Goal: Task Accomplishment & Management: Complete application form

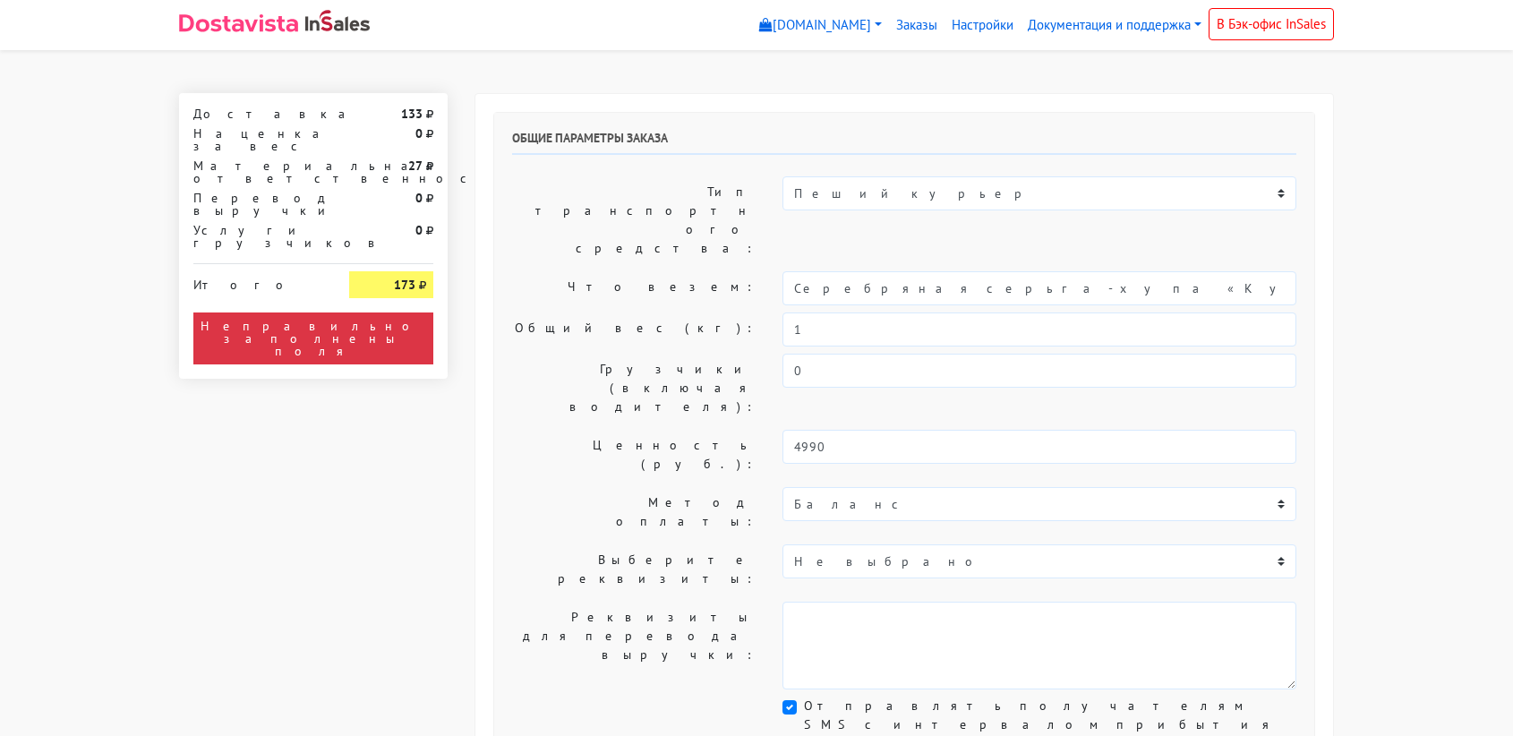
select select "11:00"
select select "21:00"
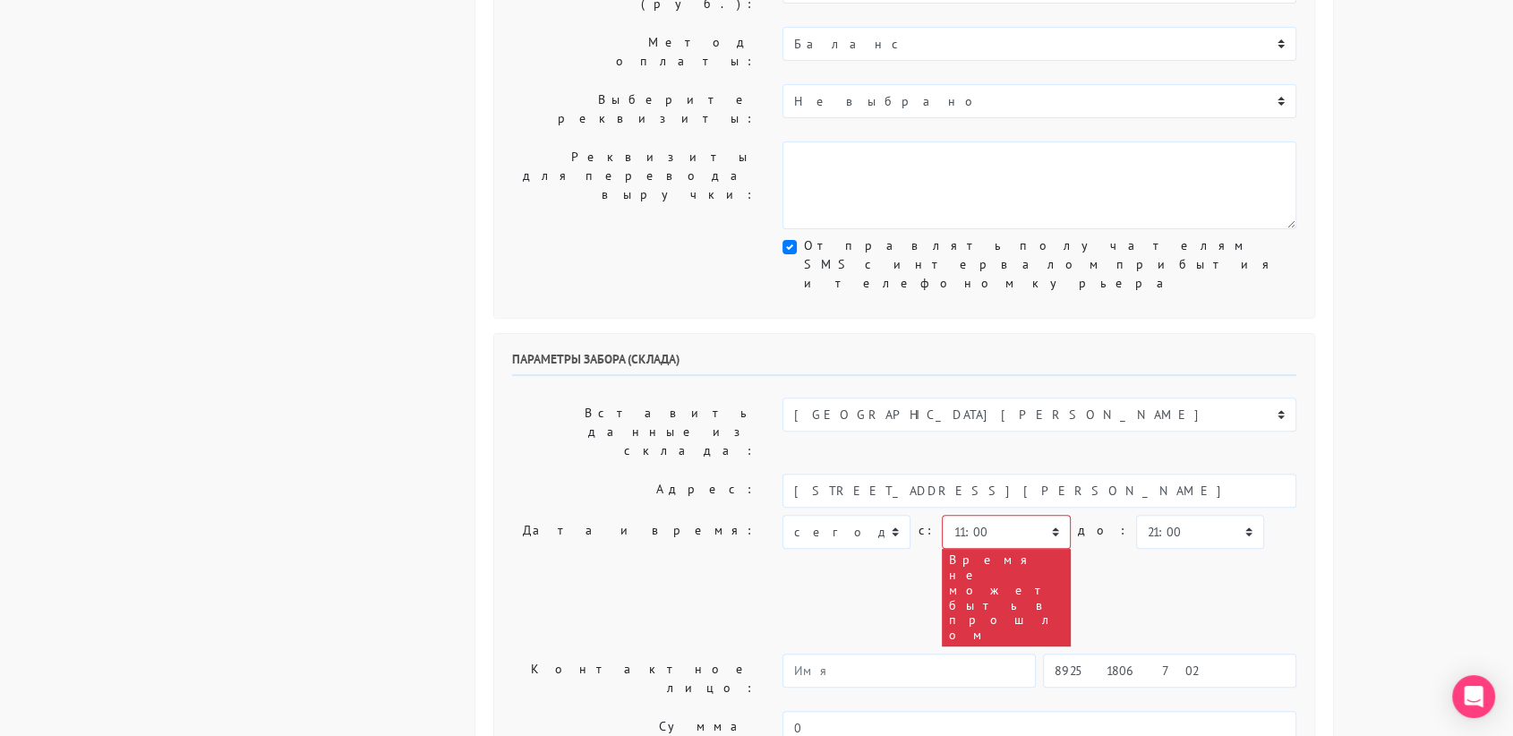
scroll to position [467, 0]
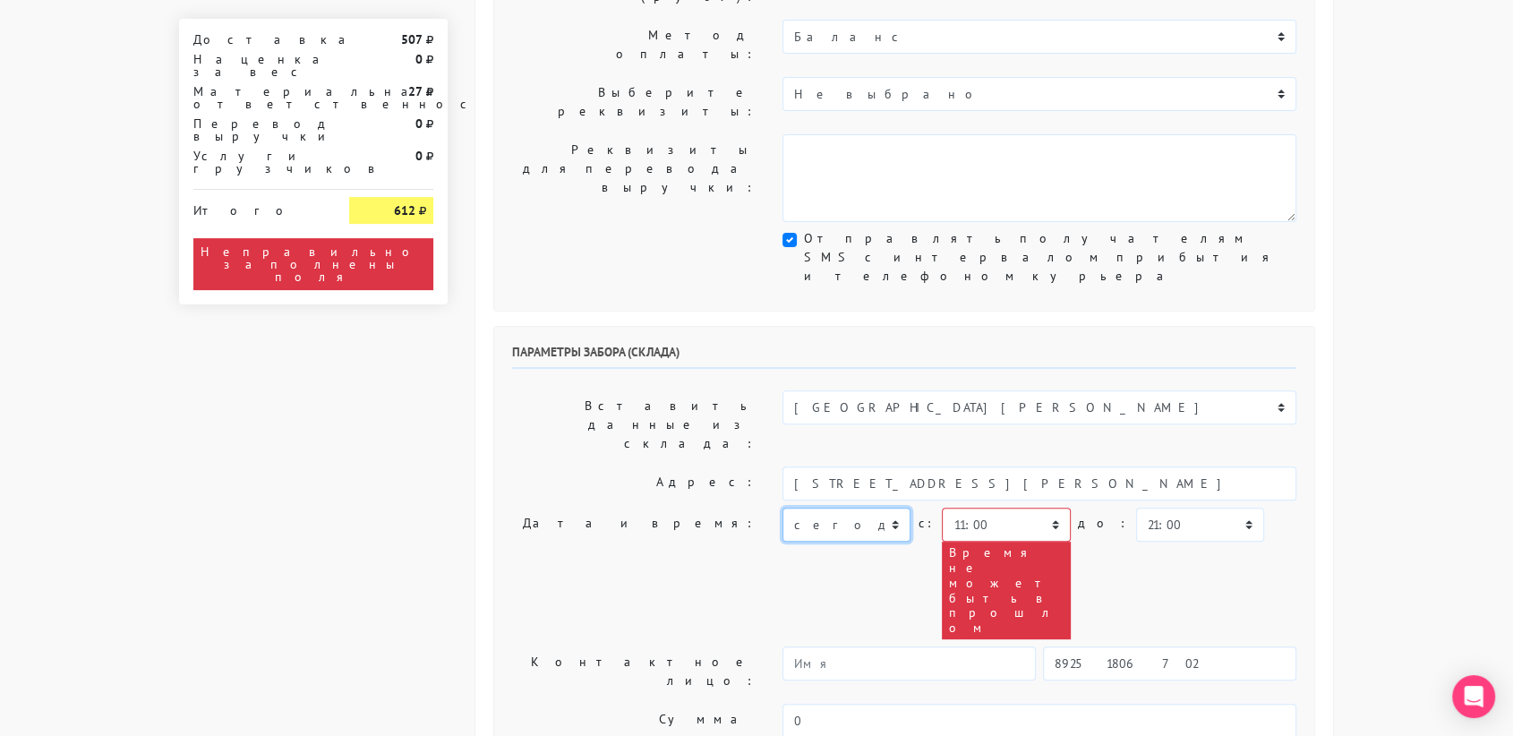
click at [875, 508] on select "[DATE] [DATE] [DATE] [DATE] [DATE] [DATE] [DATE] [DATE] [DATE]" at bounding box center [846, 525] width 128 height 34
select select "[DATE]"
click at [782, 508] on select "[DATE] [DATE] [DATE] [DATE] [DATE] [DATE] [DATE] [DATE] [DATE]" at bounding box center [846, 525] width 128 height 34
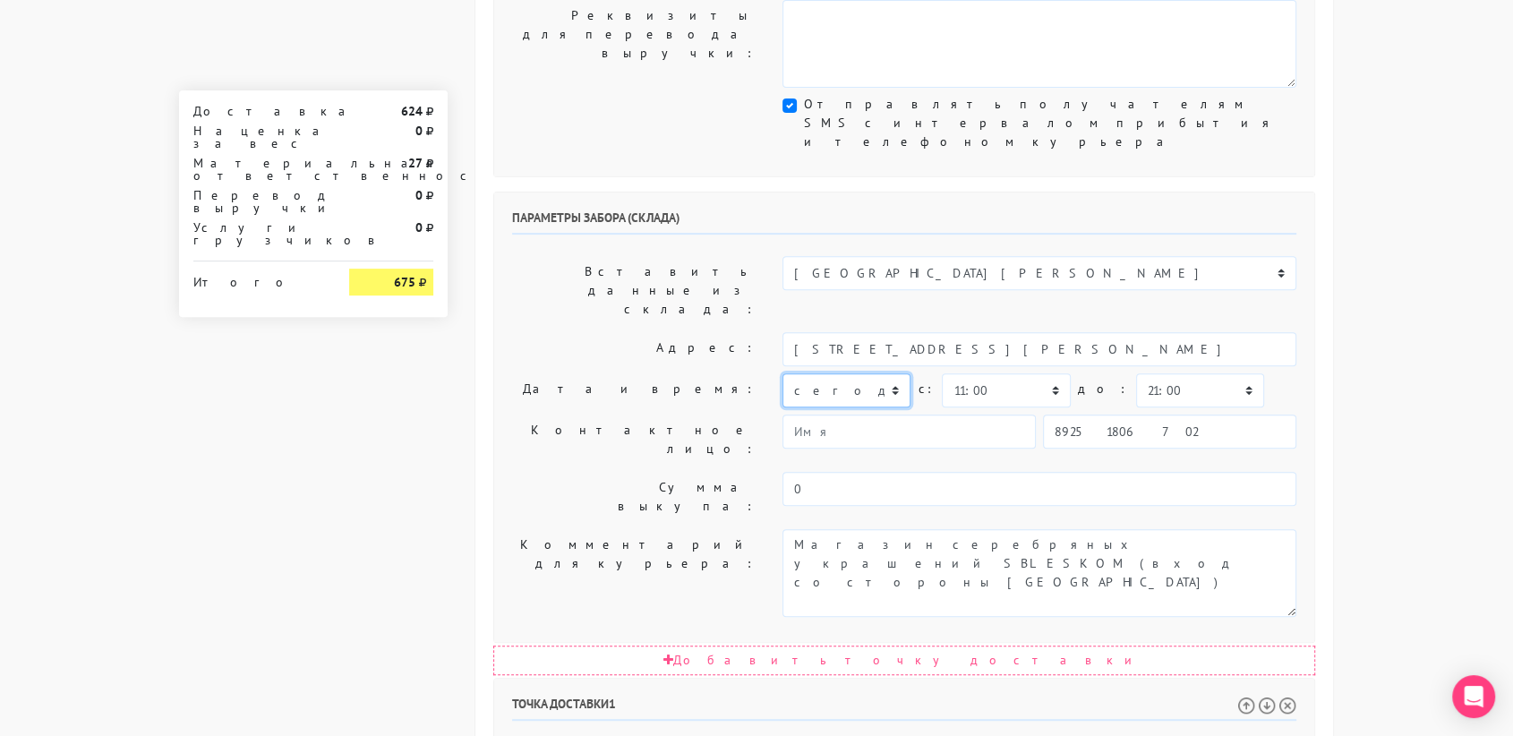
scroll to position [602, 0]
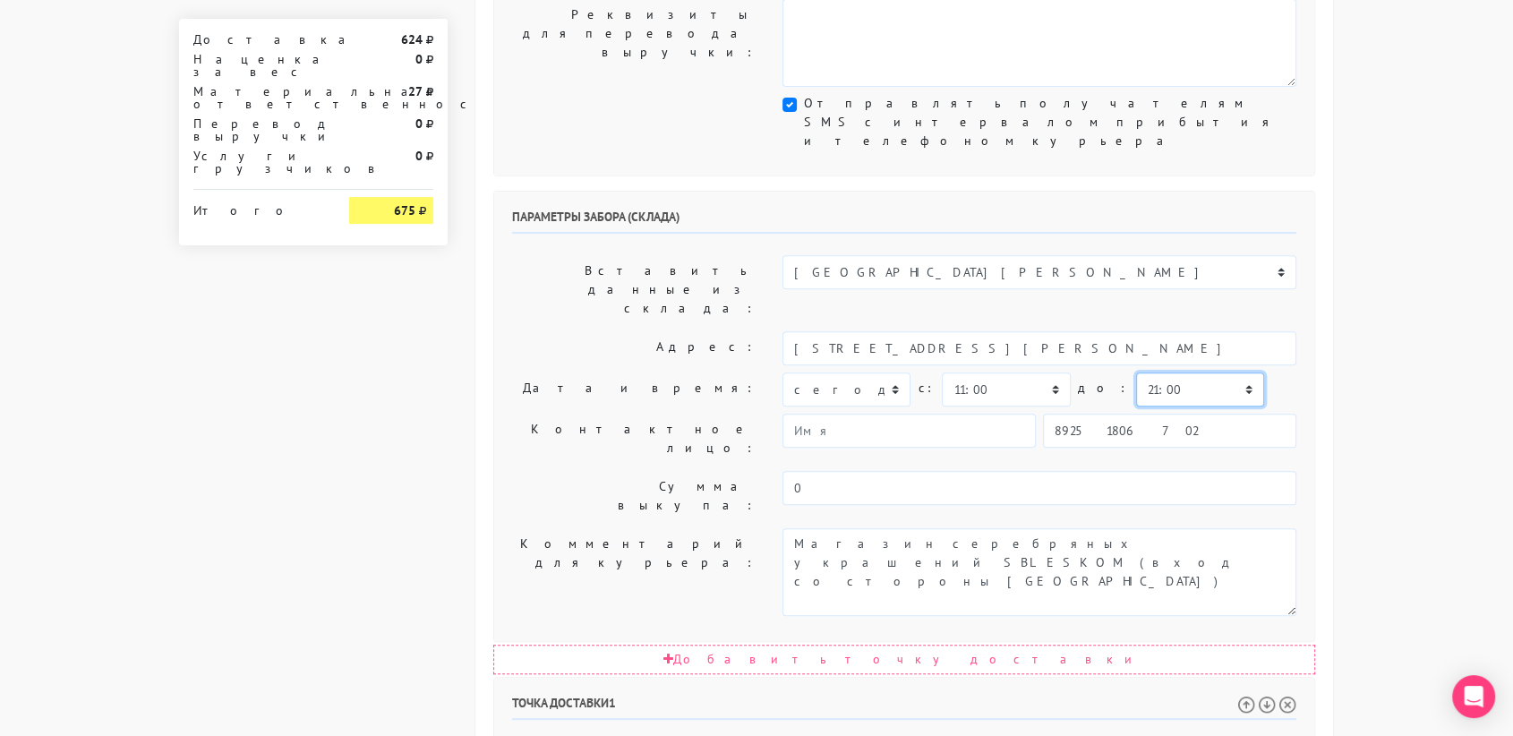
click at [1141, 372] on select "00:00 00:30 01:00 01:30 02:00 02:30 03:00 03:30 04:00 04:30 05:00 05:30 06:00 0…" at bounding box center [1200, 389] width 128 height 34
select select "11:30"
click at [1136, 372] on select "00:00 00:30 01:00 01:30 02:00 02:30 03:00 03:30 04:00 04:30 05:00 05:30 06:00 0…" at bounding box center [1200, 389] width 128 height 34
drag, startPoint x: 1059, startPoint y: 560, endPoint x: 961, endPoint y: 564, distance: 97.6
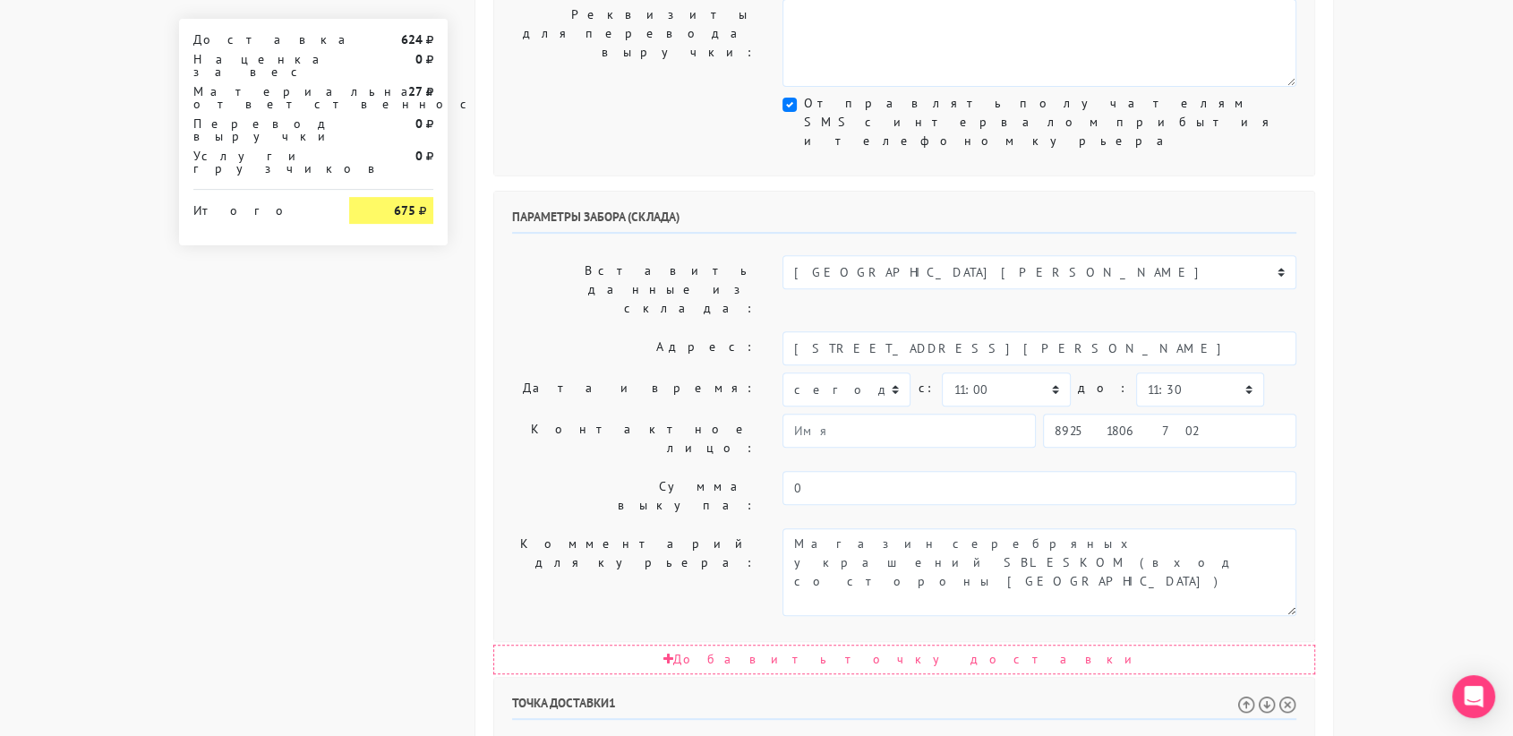
type input "[STREET_ADDRESS]"
paste textarea "[STREET_ADDRESS]"
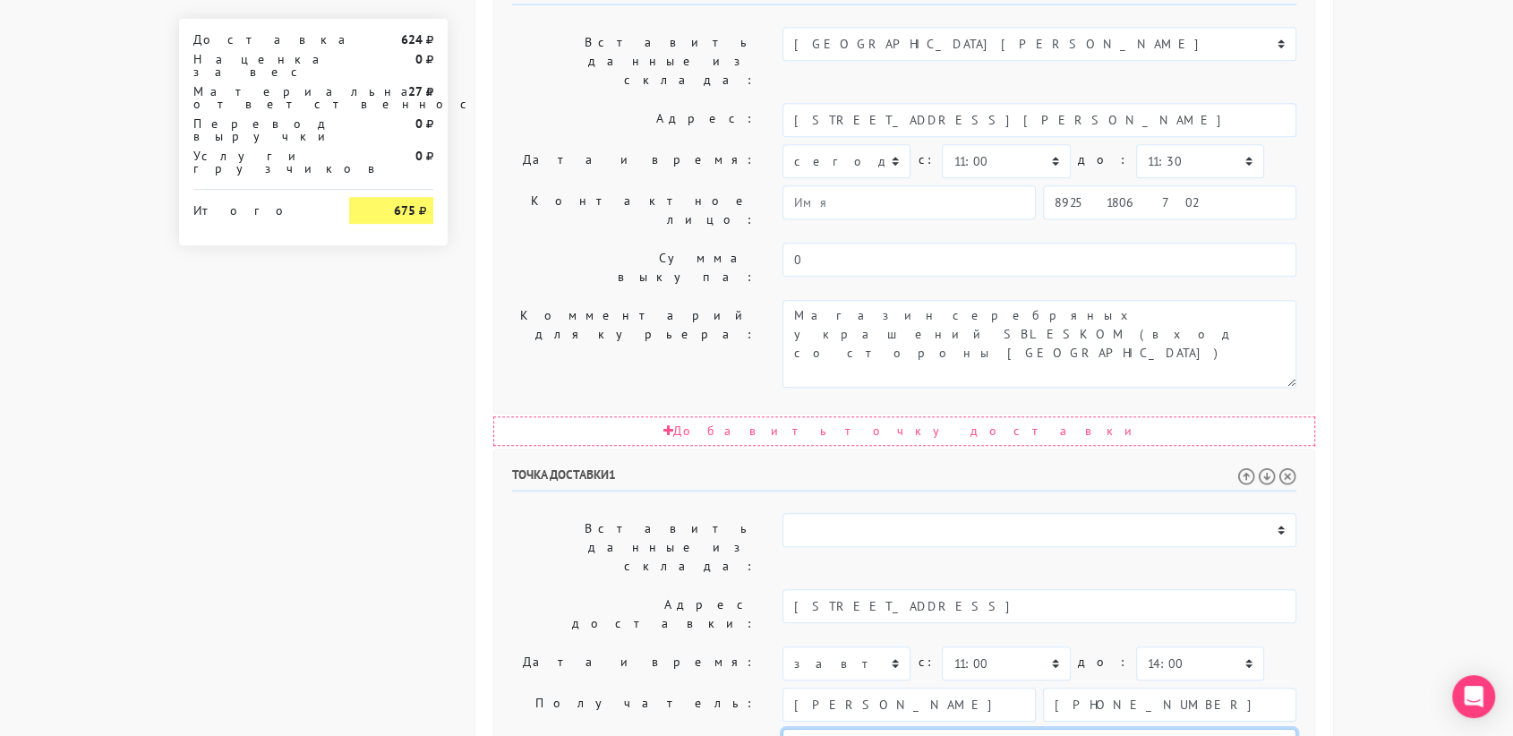
scroll to position [912, 0]
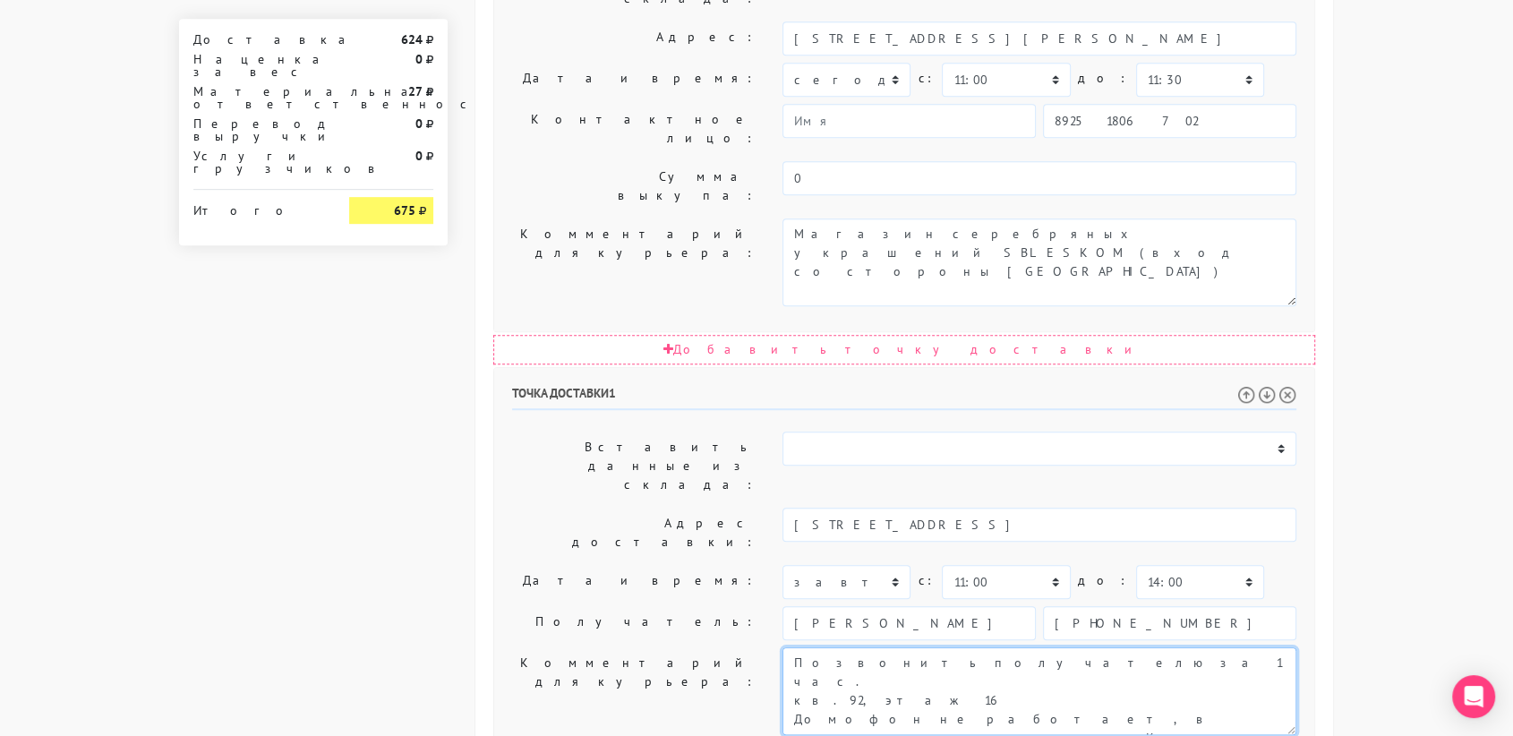
type textarea "Позвонить получателю за 1 час. кв.92, этаж 16 Домофон не работает, в подъезде к…"
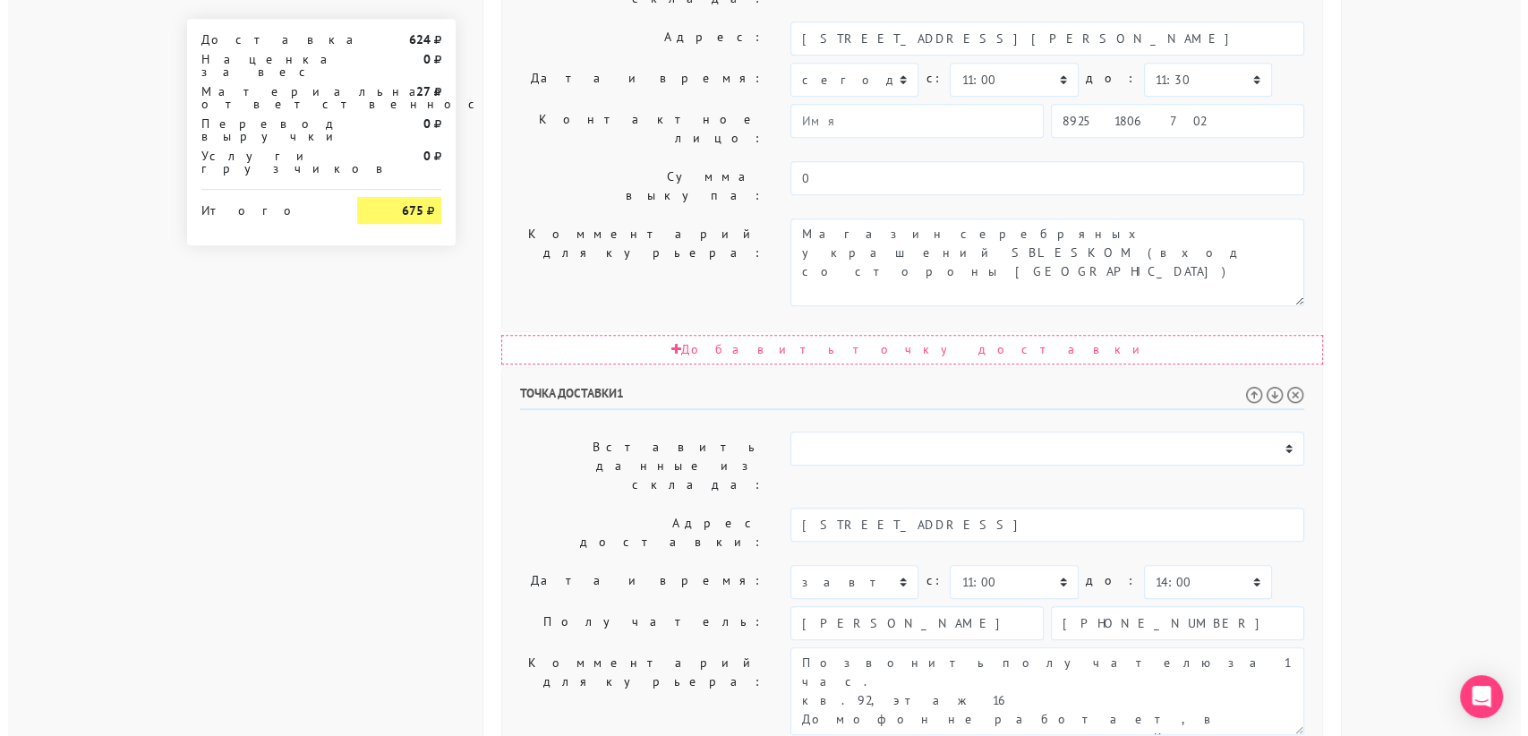
scroll to position [0, 0]
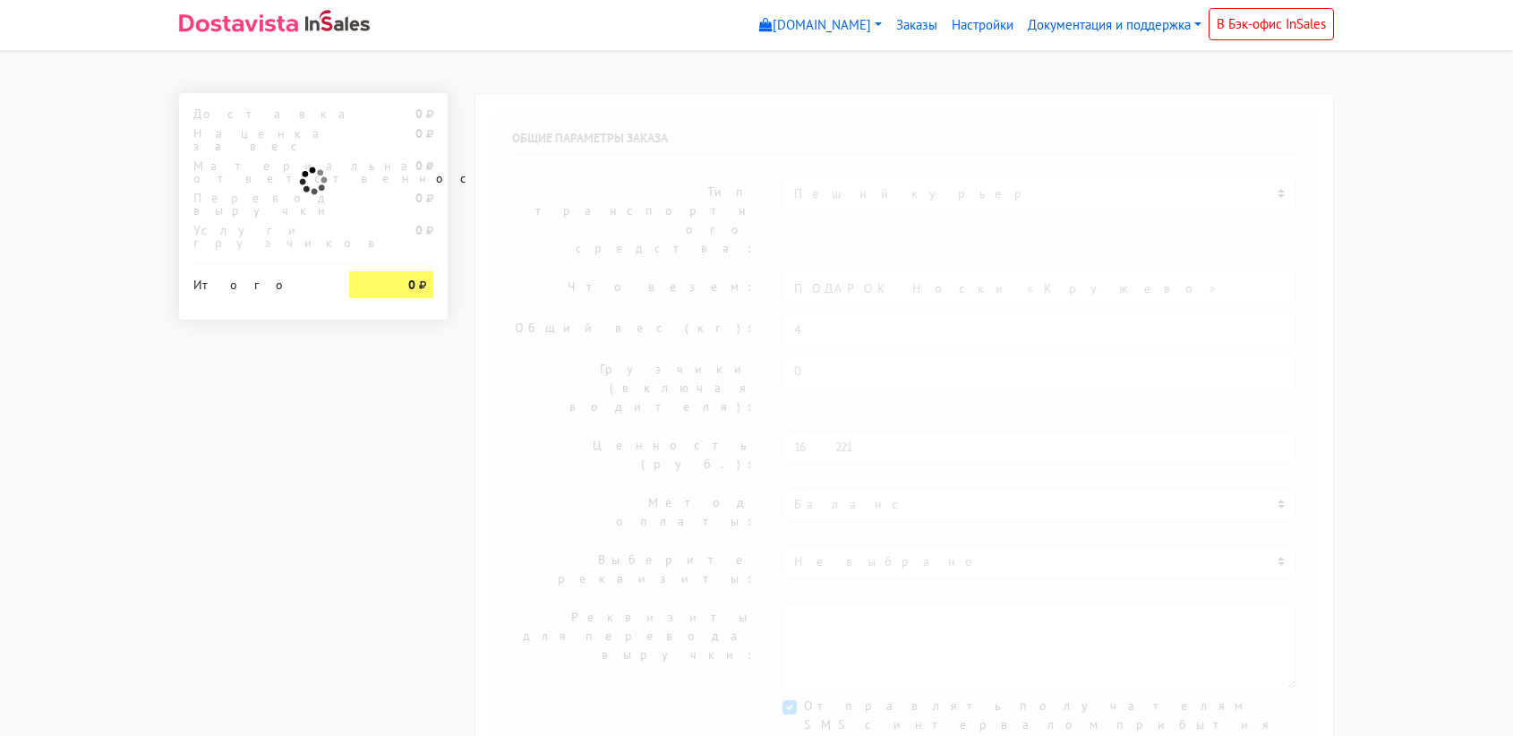
select select "912"
type input "[STREET_ADDRESS][PERSON_NAME], ПОМЕЩ. 1, КОМ. 306"
select select "11:00"
select select "21:00"
type input "Анастасия"
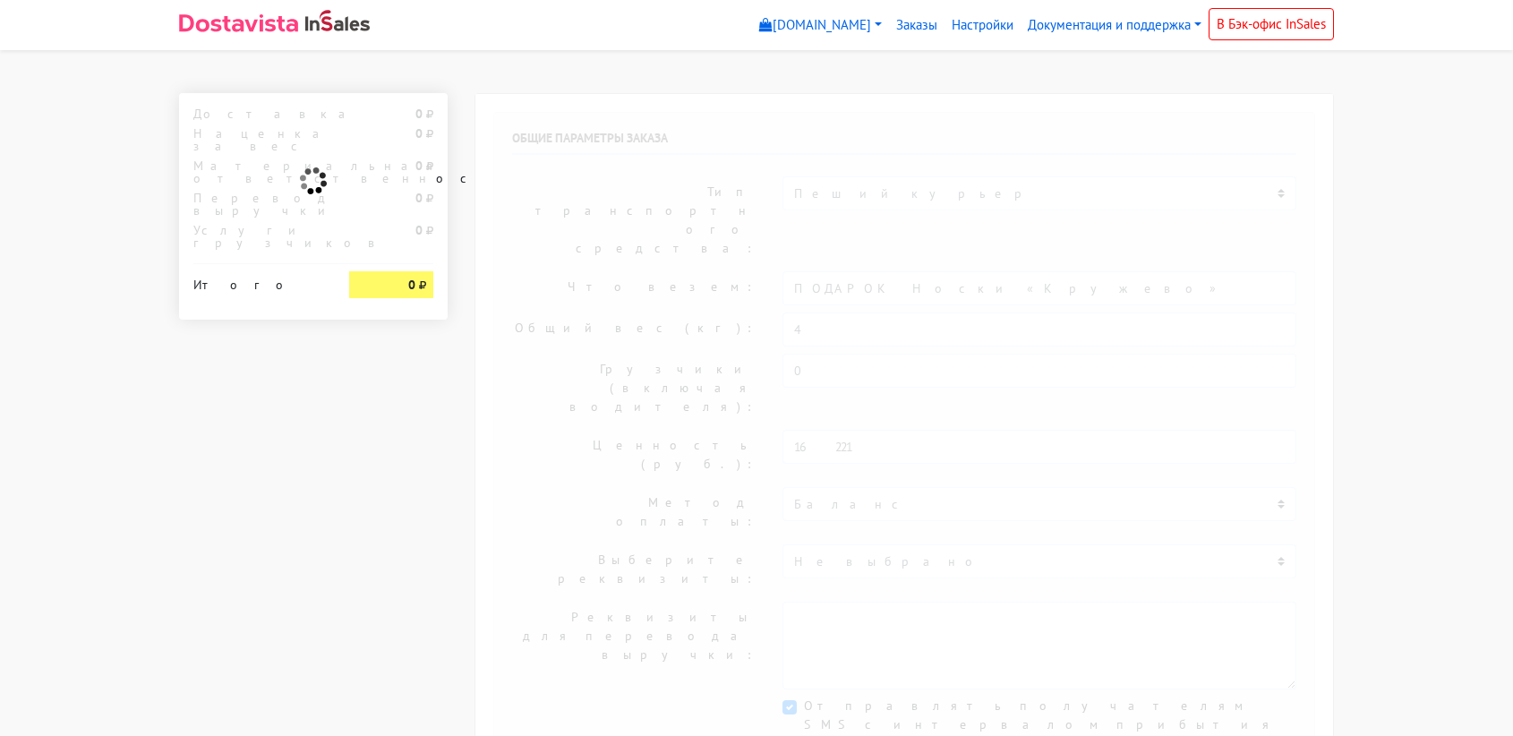
type input "+7-925-195-79-20"
type textarea "Работаем строго с 11:00, раньше забрать нельзя. 3 этаж, 306 офис, шоурум сблеск…"
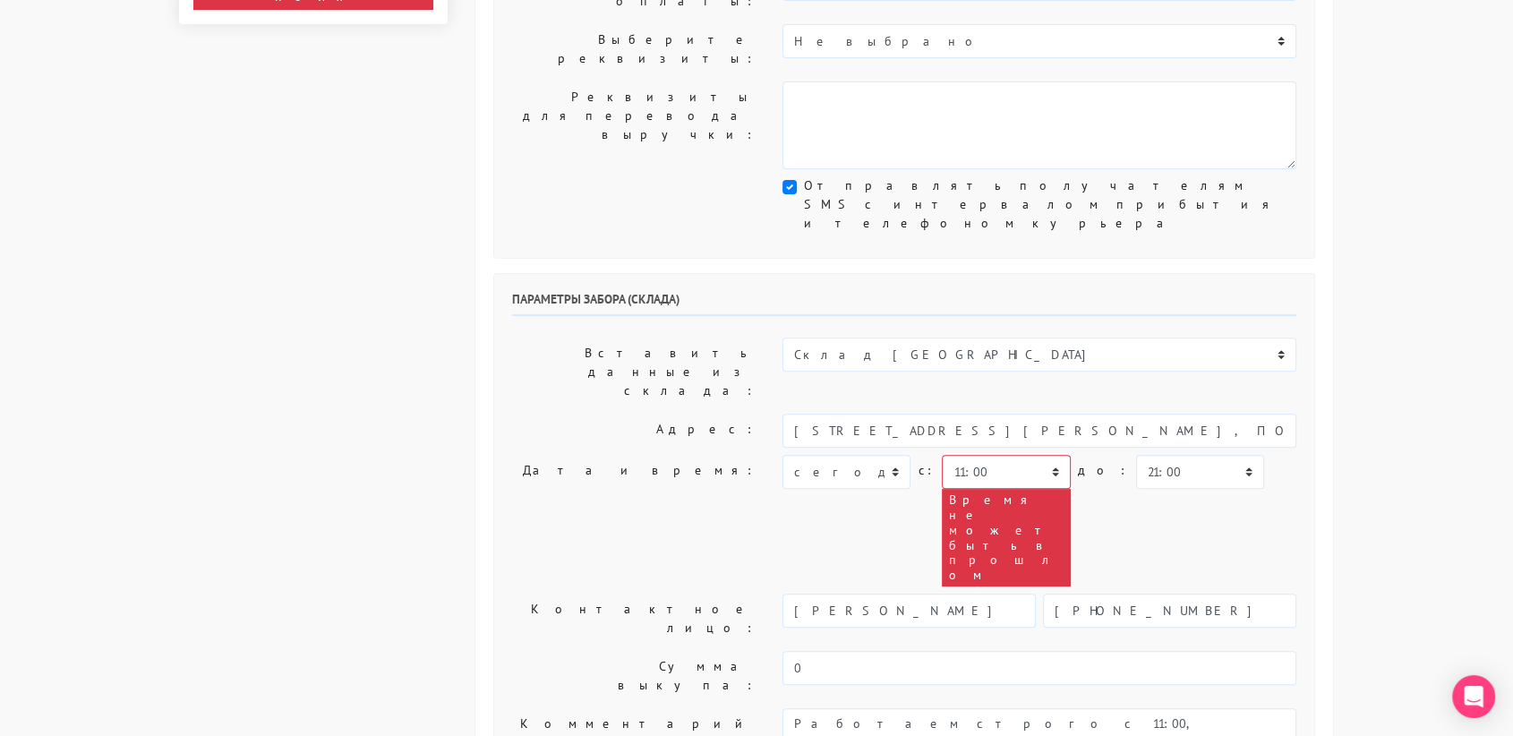
scroll to position [521, 0]
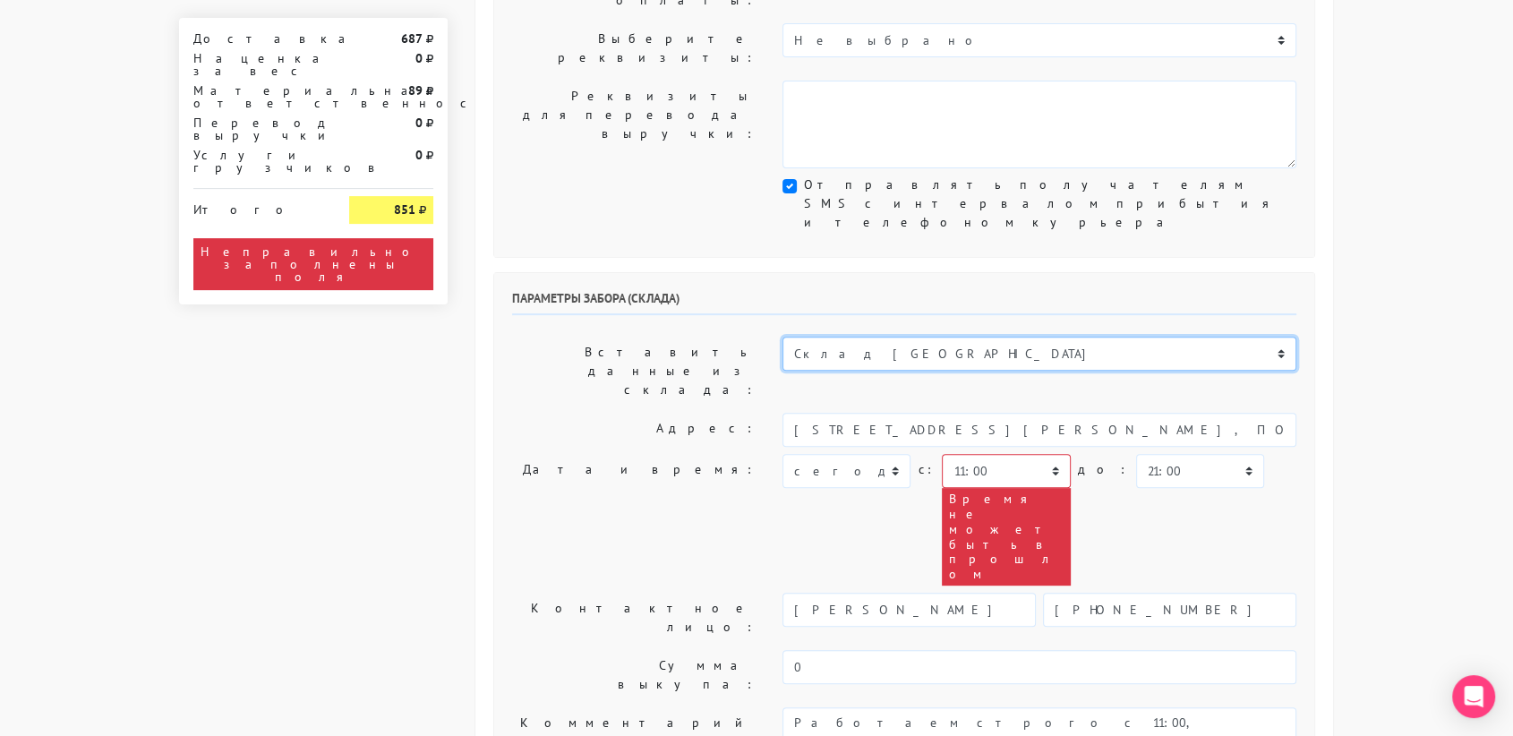
click at [868, 337] on select "Склад Москва Склад Санкт-Петербург Москва.Никольская Склад Екатеринбург" at bounding box center [1039, 354] width 514 height 34
select select "1019"
click at [782, 337] on select "Склад Москва Склад Санкт-Петербург Москва.Никольская Склад Екатеринбург" at bounding box center [1039, 354] width 514 height 34
type input "[STREET_ADDRESS][PERSON_NAME]"
type input "89251806702"
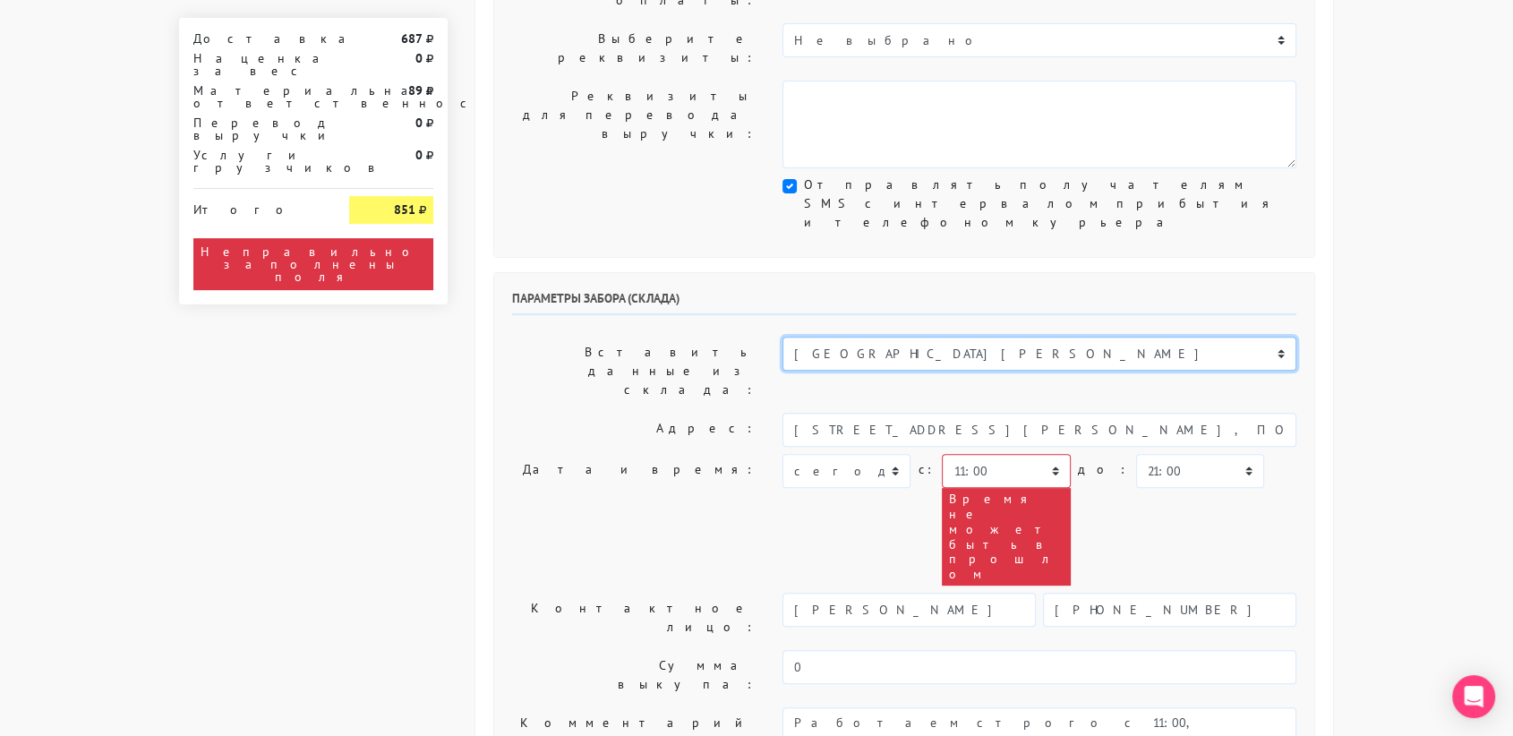
type textarea "Магазин серебряных украшений SBLESKOM (вход со стороны [GEOGRAPHIC_DATA])"
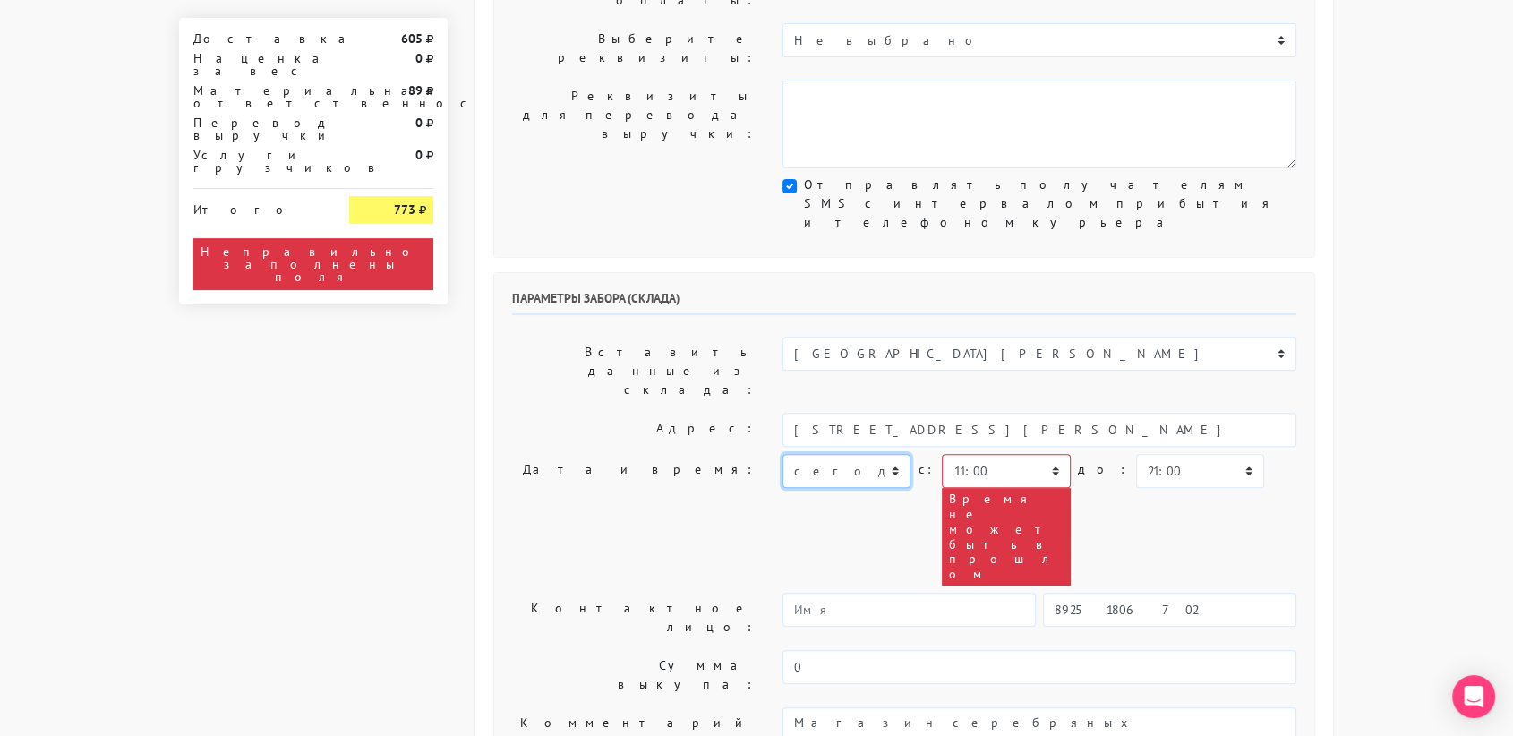
click at [811, 454] on select "[DATE] [DATE] [DATE] [DATE] [DATE] [DATE] [DATE] [DATE] [DATE]" at bounding box center [846, 471] width 128 height 34
select select "[DATE]"
click at [782, 454] on select "[DATE] [DATE] [DATE] [DATE] [DATE] [DATE] [DATE] [DATE] [DATE]" at bounding box center [846, 471] width 128 height 34
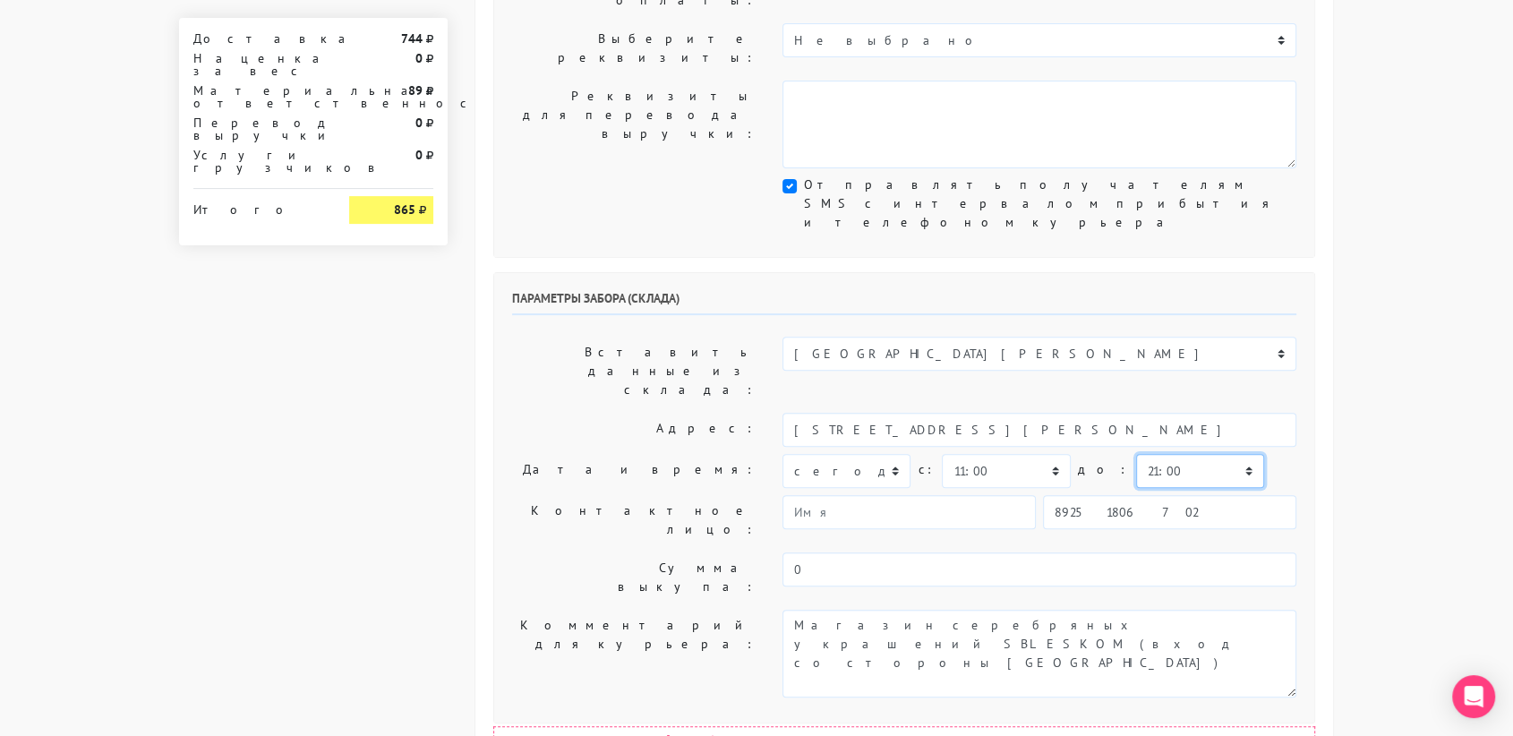
click at [1136, 454] on select "00:00 00:30 01:00 01:30 02:00 02:30 03:00 03:30 04:00 04:30 05:00 05:30 06:00 0…" at bounding box center [1200, 471] width 128 height 34
select select "11:30"
click at [1136, 454] on select "00:00 00:30 01:00 01:30 02:00 02:30 03:00 03:30 04:00 04:30 05:00 05:30 06:00 0…" at bounding box center [1200, 471] width 128 height 34
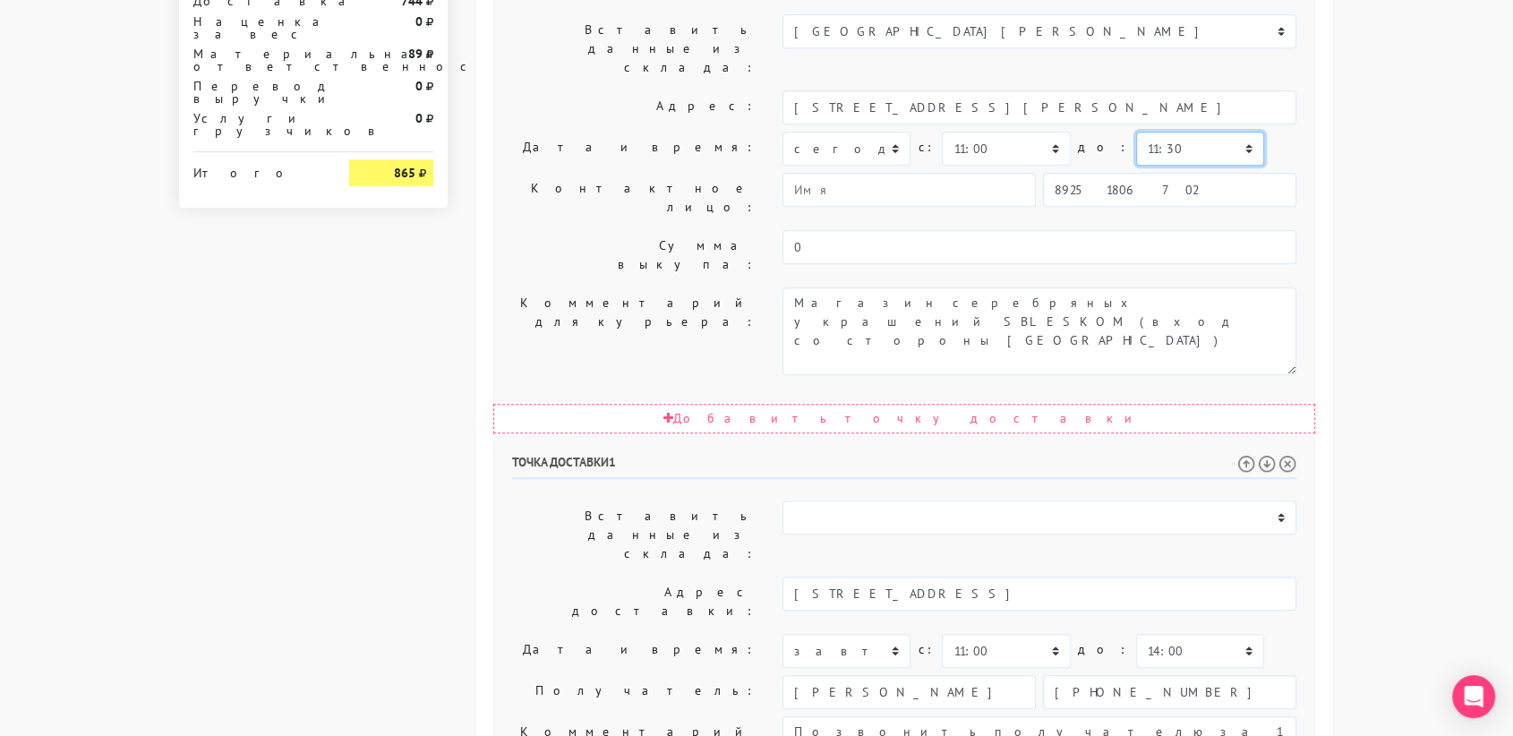
scroll to position [844, 0]
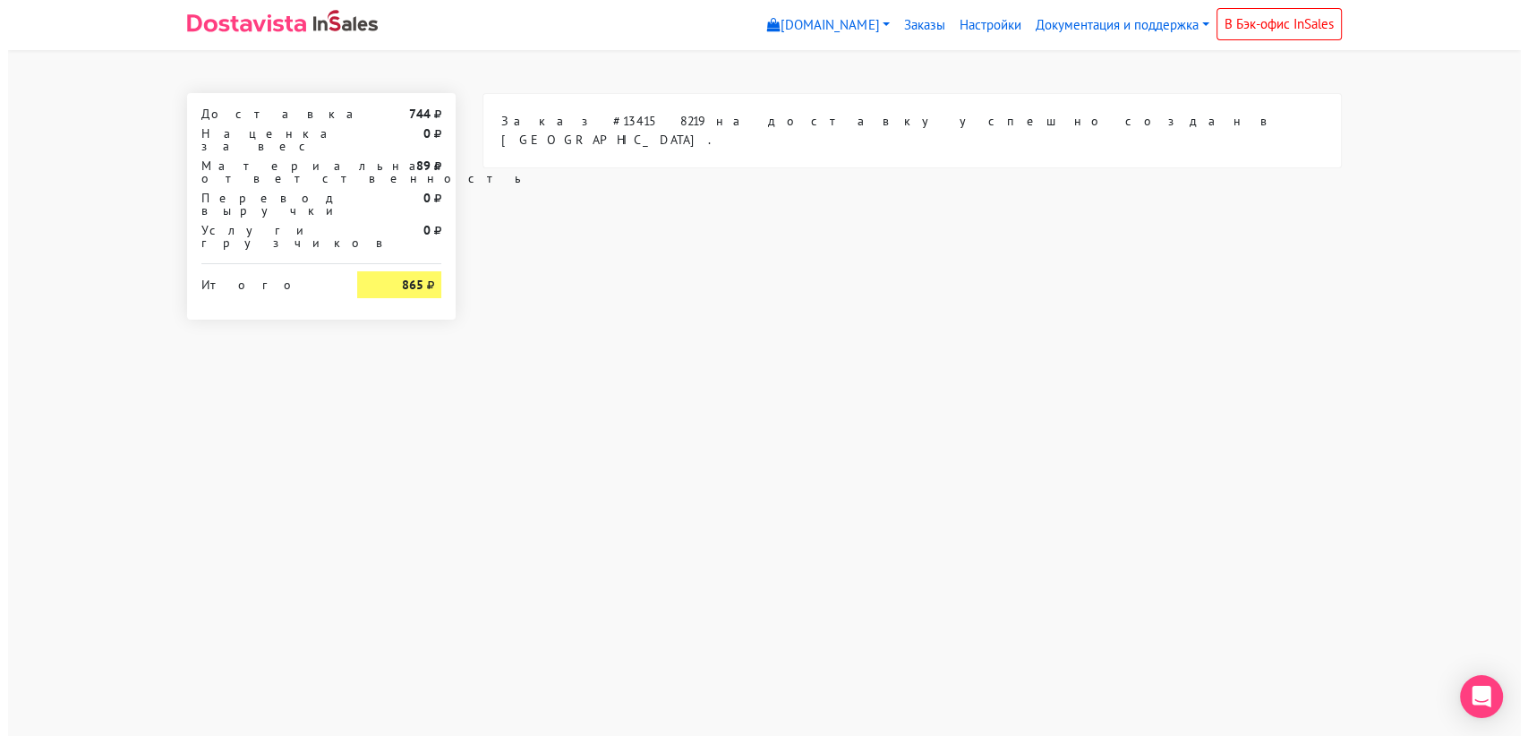
scroll to position [0, 0]
